Goal: Transaction & Acquisition: Purchase product/service

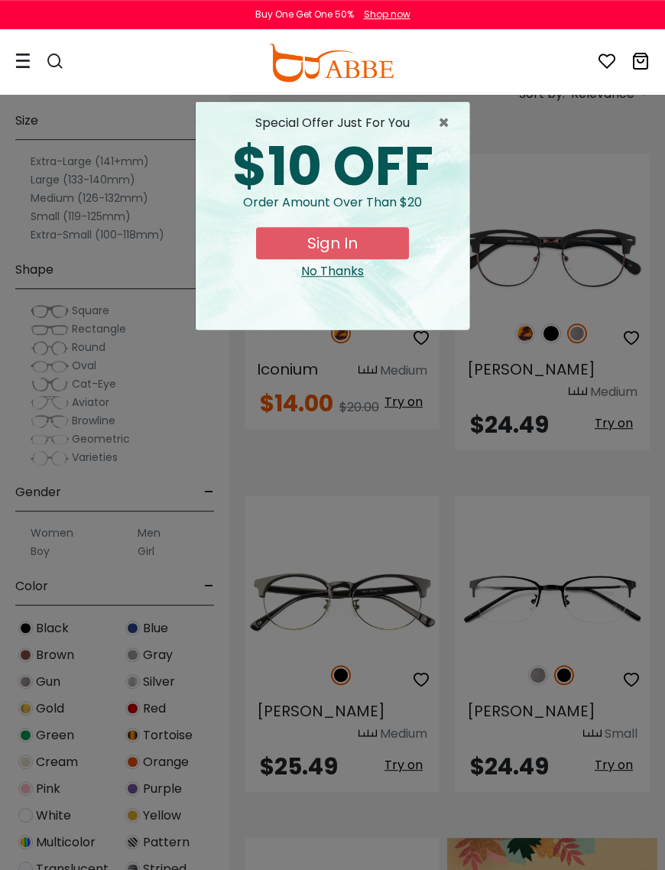
scroll to position [190, 0]
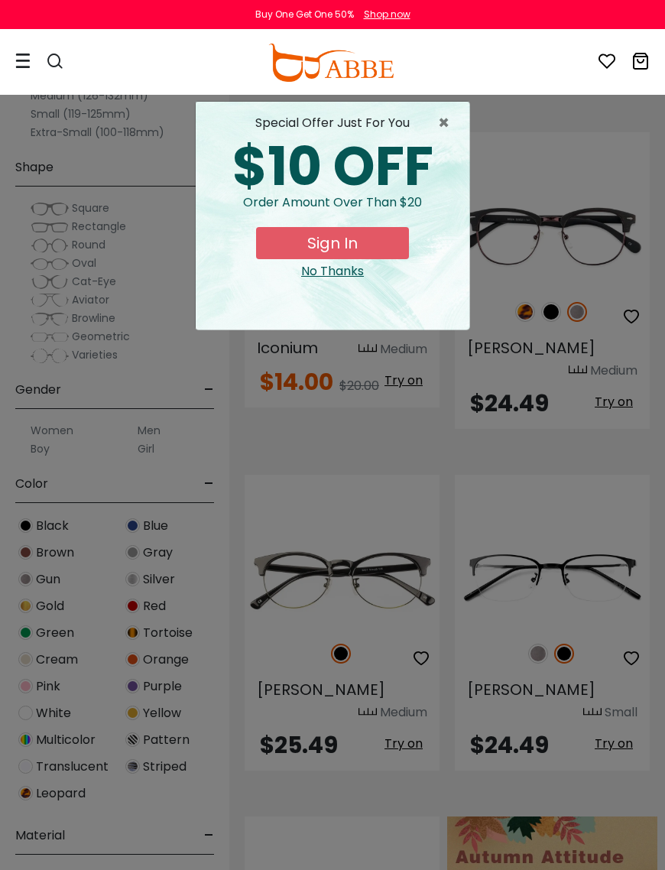
click at [447, 125] on span "×" at bounding box center [447, 123] width 19 height 18
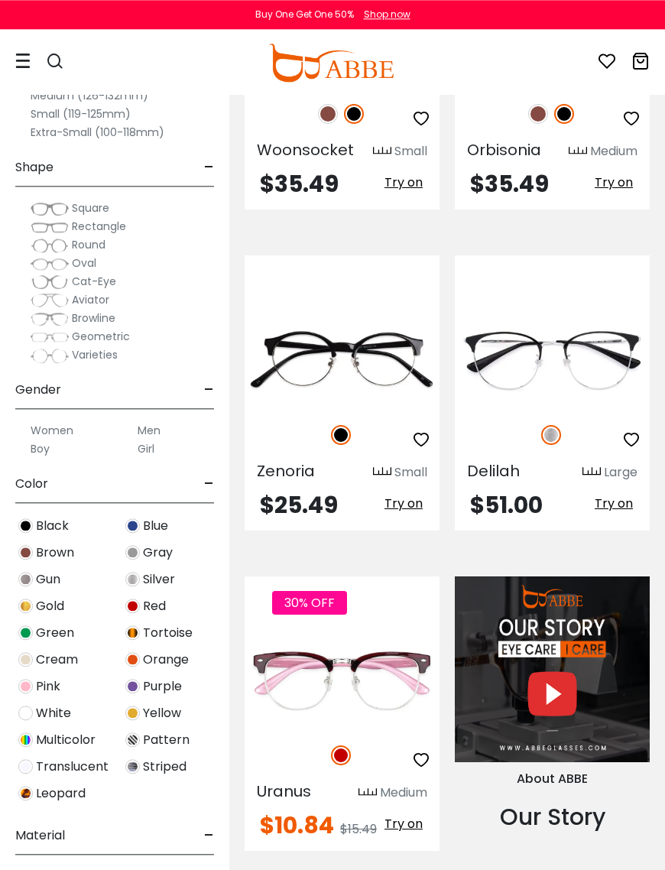
scroll to position [1415, 0]
click at [70, 423] on label "Women" at bounding box center [52, 430] width 43 height 18
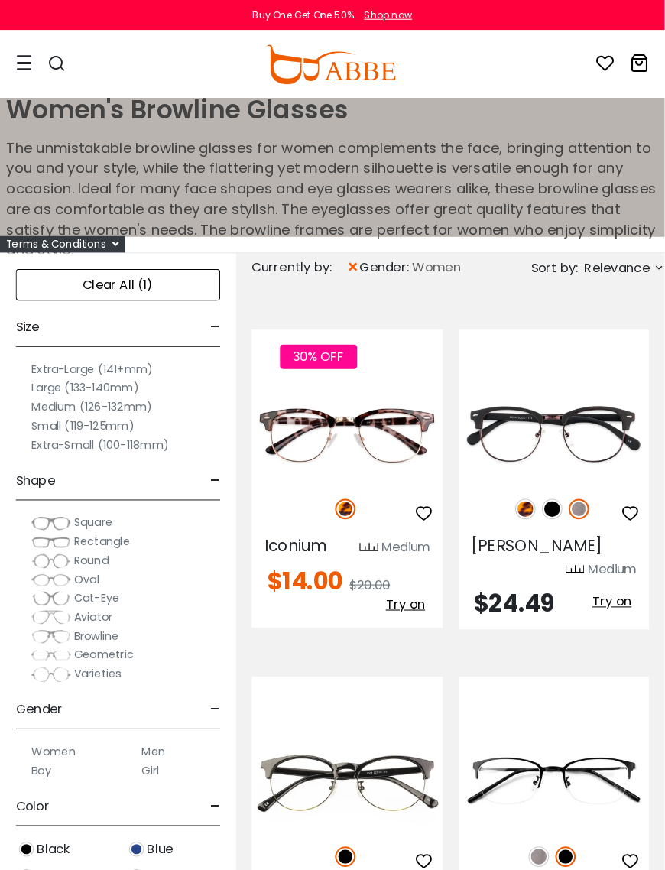
scroll to position [5, 0]
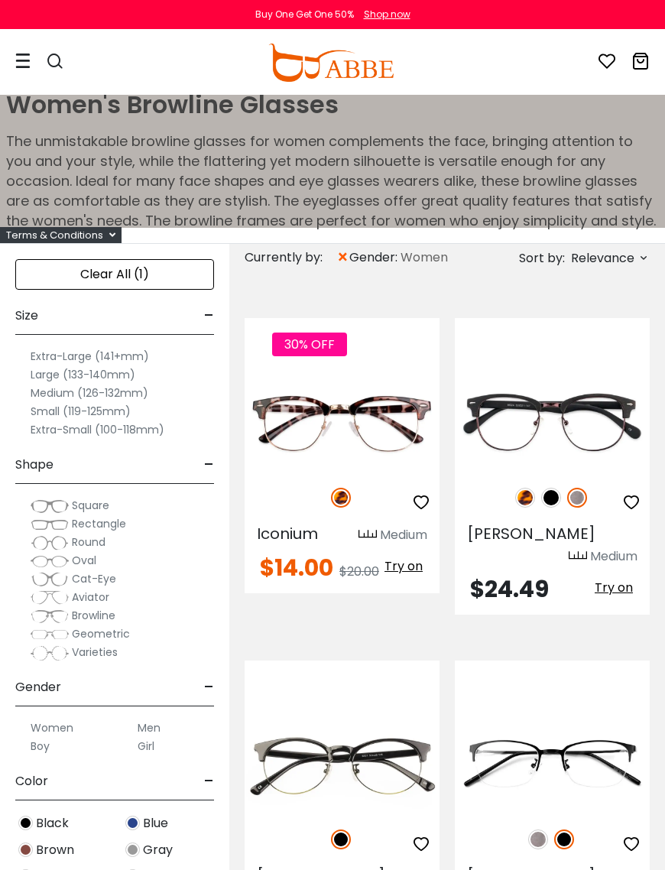
click at [67, 409] on label "Small (119-125mm)" at bounding box center [81, 411] width 100 height 18
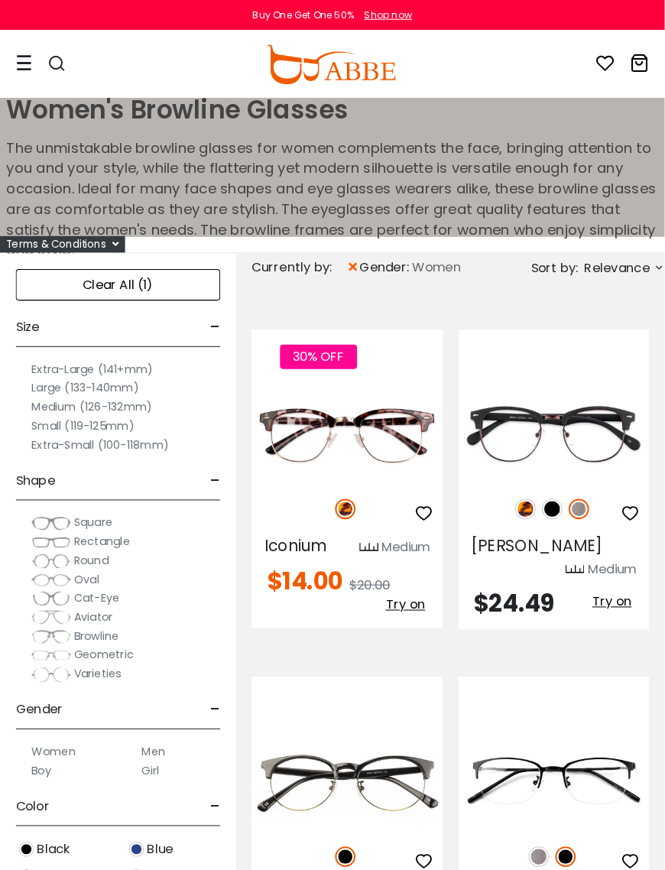
scroll to position [5, 0]
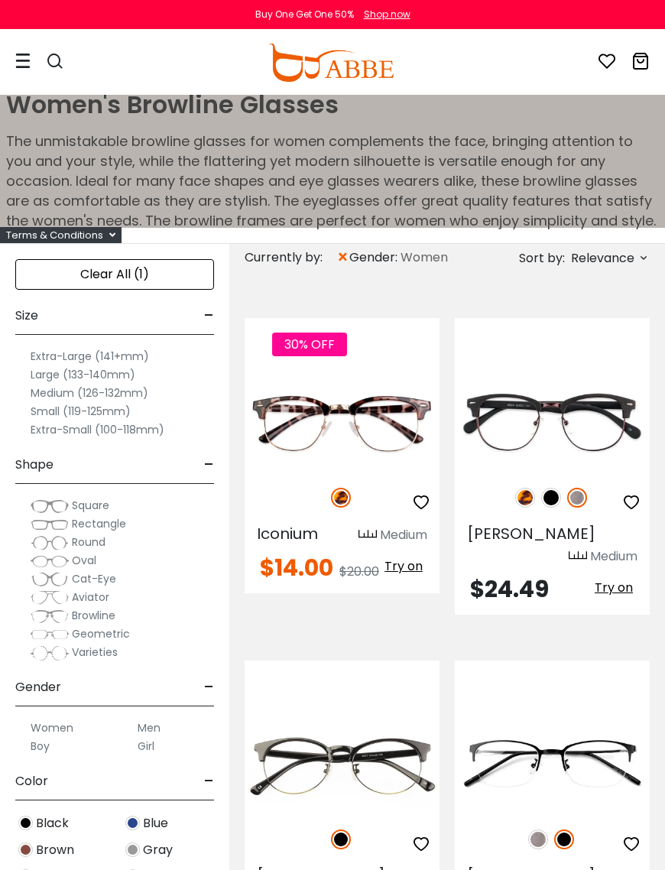
click at [0, 0] on img at bounding box center [0, 0] width 0 height 0
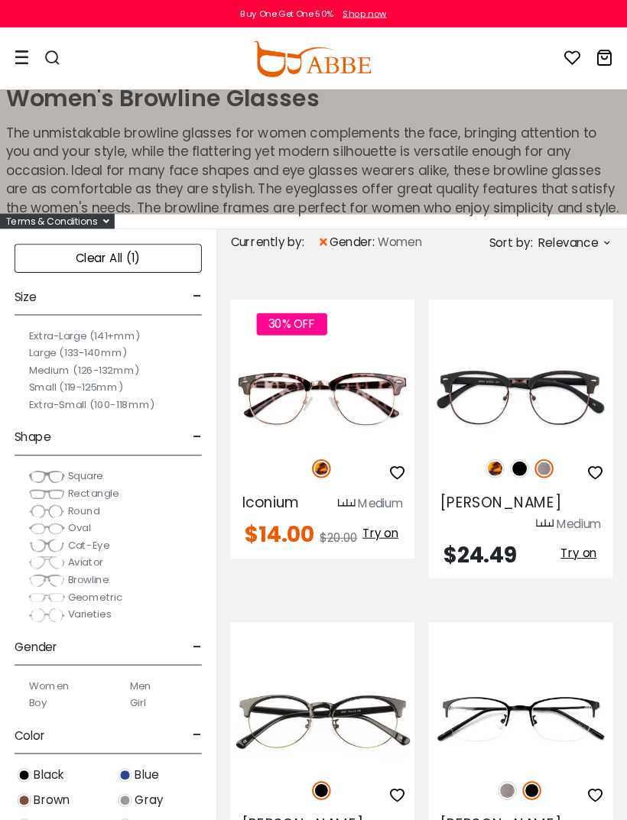
scroll to position [27, 1]
